Goal: Transaction & Acquisition: Book appointment/travel/reservation

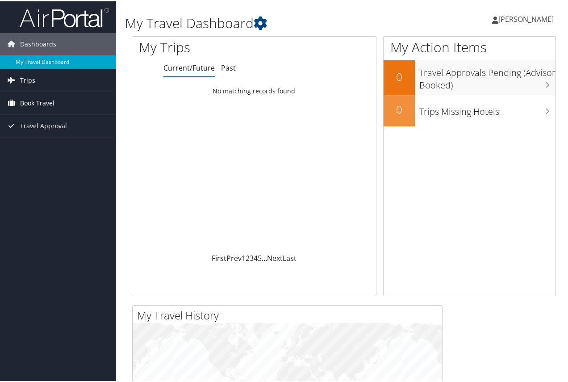
click at [38, 98] on span "Book Travel" at bounding box center [37, 102] width 34 height 22
drag, startPoint x: 34, startPoint y: 103, endPoint x: 44, endPoint y: 110, distance: 12.4
click at [34, 103] on span "Book Travel" at bounding box center [37, 102] width 34 height 22
click at [39, 98] on span "Book Travel" at bounding box center [37, 102] width 34 height 22
click at [535, 19] on span "[PERSON_NAME]" at bounding box center [526, 18] width 55 height 10
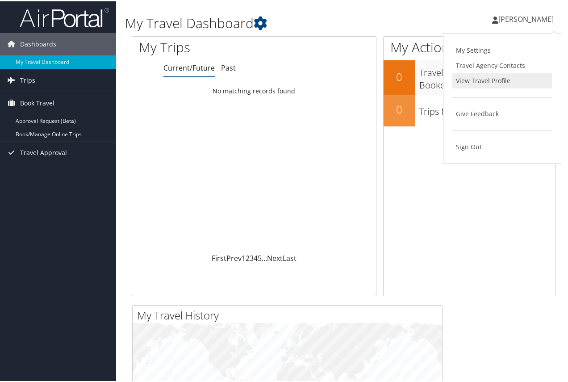
click at [483, 81] on link "View Travel Profile" at bounding box center [503, 79] width 100 height 15
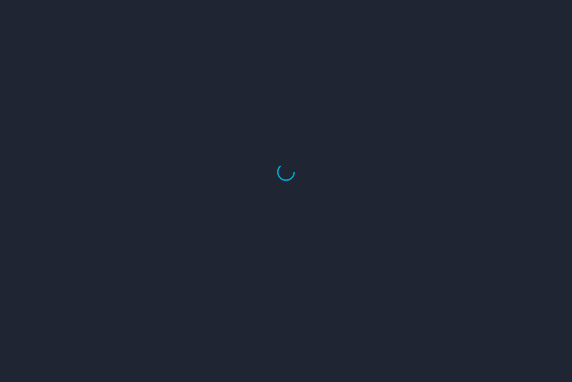
select select "US"
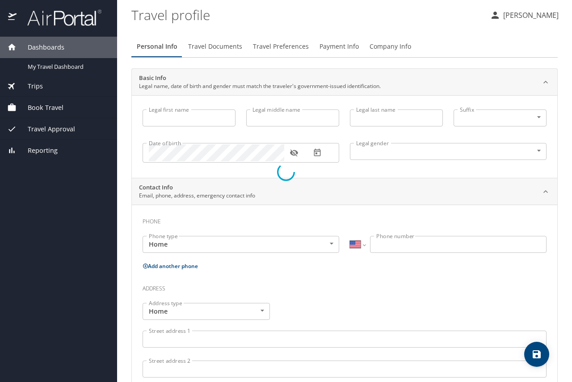
type input "Rachel"
type input "Morris"
type input "Female"
select select "US"
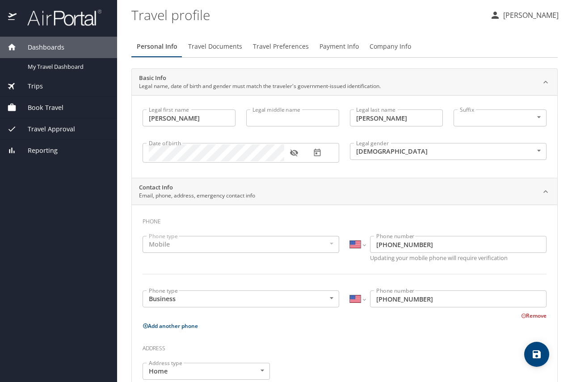
click at [42, 98] on div "Book Travel" at bounding box center [58, 107] width 117 height 21
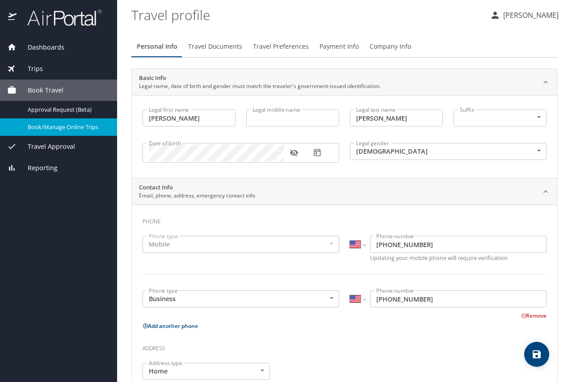
click at [75, 129] on span "Book/Manage Online Trips" at bounding box center [67, 127] width 79 height 8
